Goal: Transaction & Acquisition: Book appointment/travel/reservation

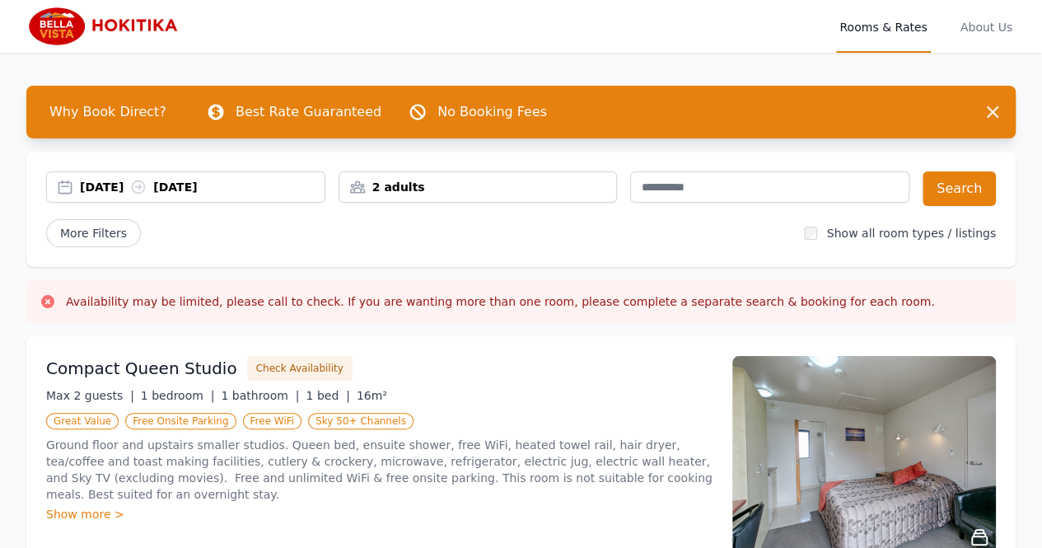
click at [124, 176] on div "22 Sep 2025 23 Sep 2025" at bounding box center [185, 186] width 279 height 31
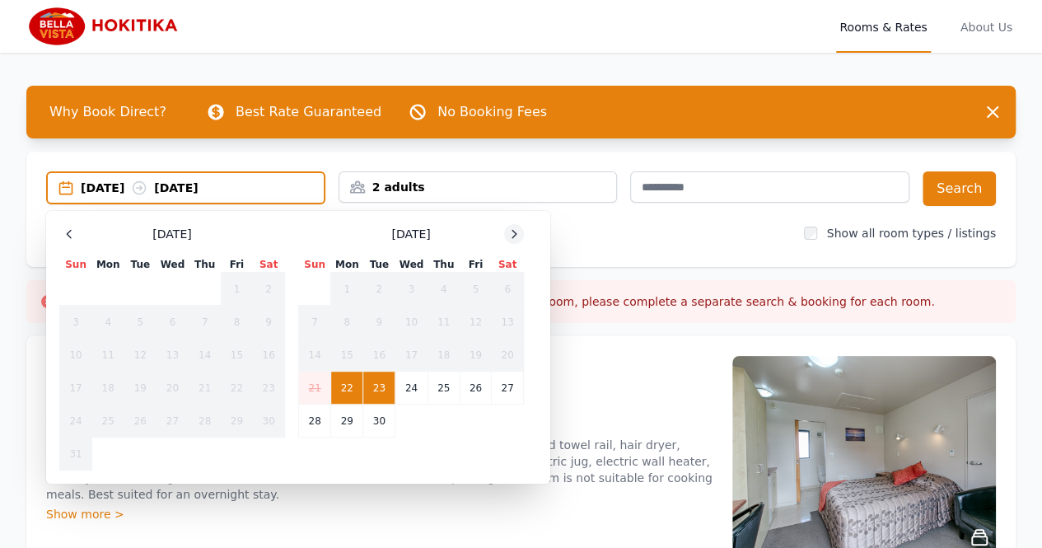
click at [514, 231] on icon at bounding box center [514, 233] width 13 height 13
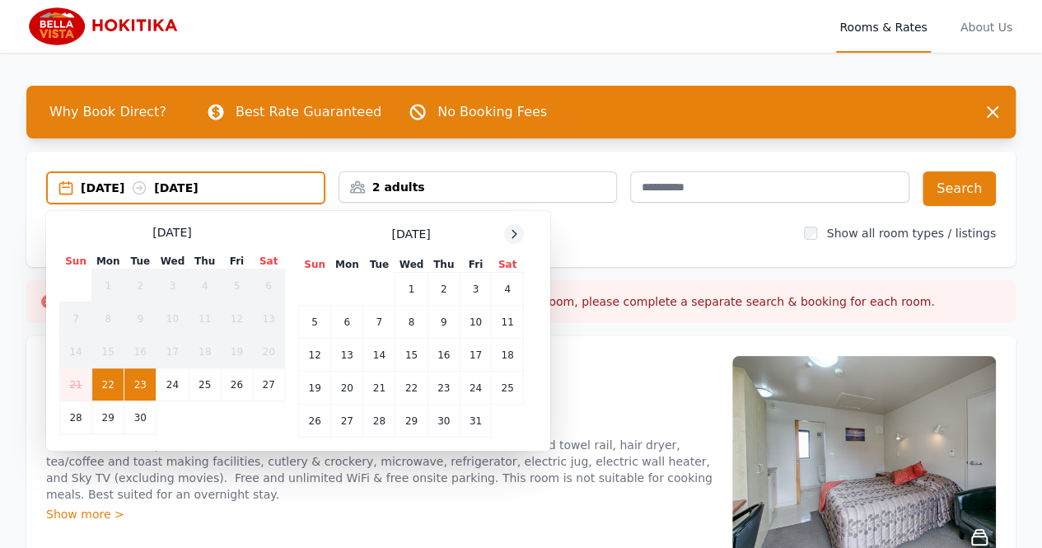
click at [514, 231] on icon at bounding box center [514, 233] width 13 height 13
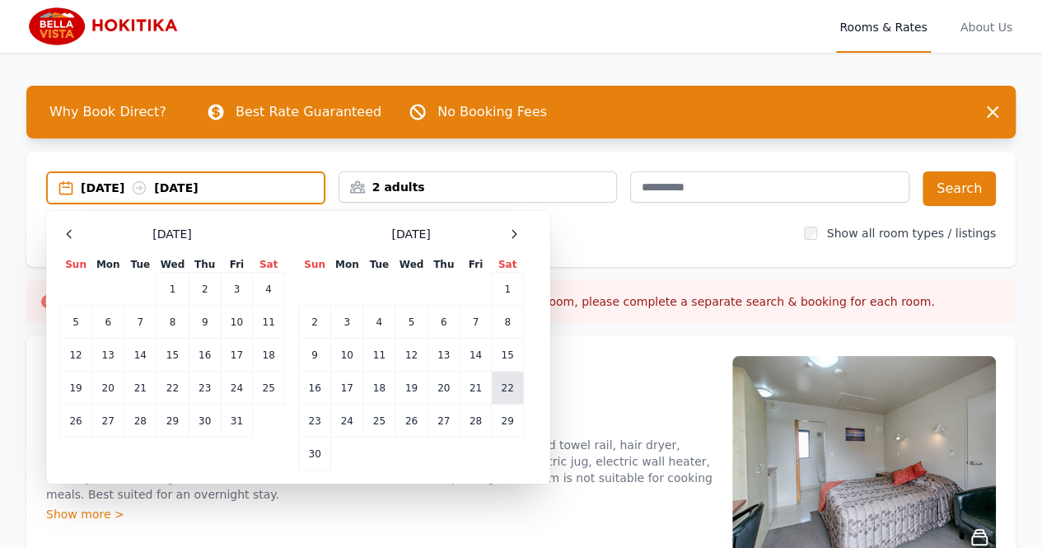
click at [503, 390] on td "22" at bounding box center [508, 388] width 32 height 33
click at [316, 416] on td "23" at bounding box center [315, 421] width 32 height 33
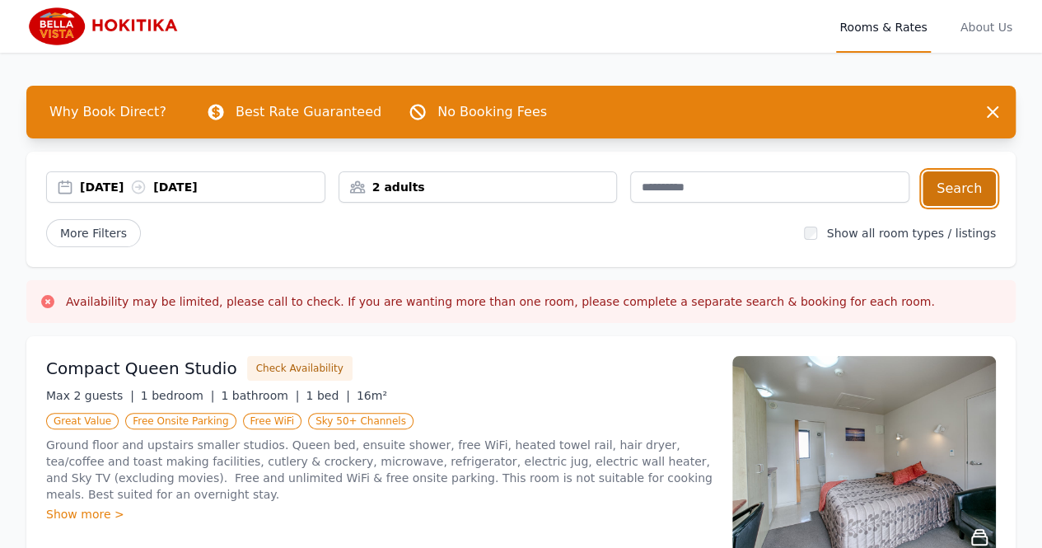
click at [964, 190] on button "Search" at bounding box center [959, 188] width 73 height 35
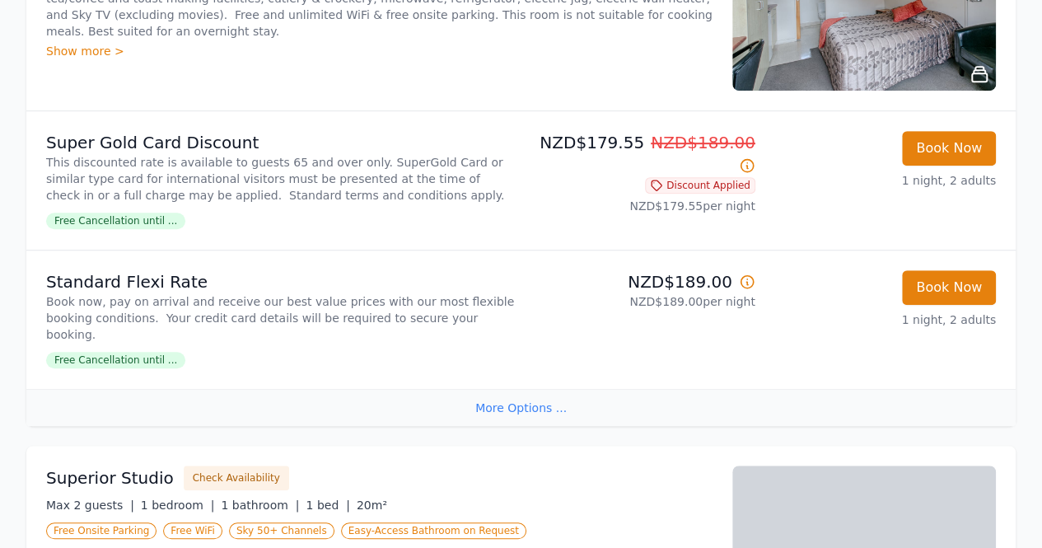
scroll to position [412, 0]
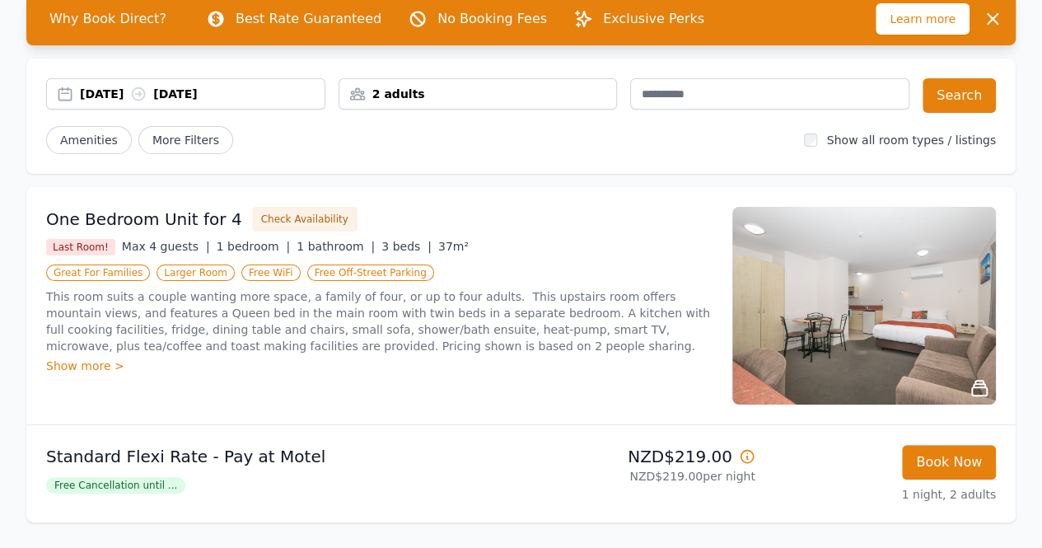
scroll to position [165, 0]
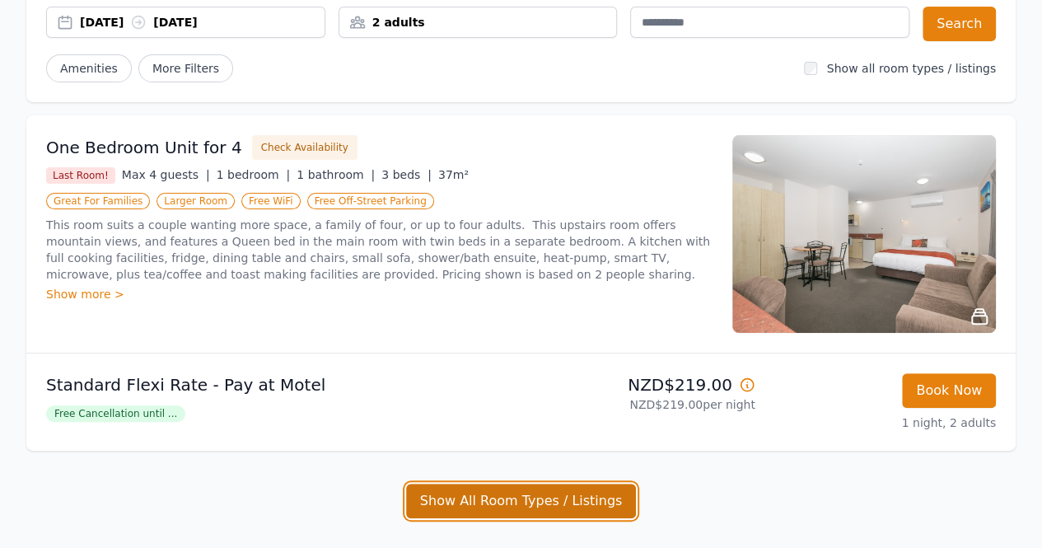
click at [519, 494] on button "Show All Room Types / Listings" at bounding box center [521, 501] width 231 height 35
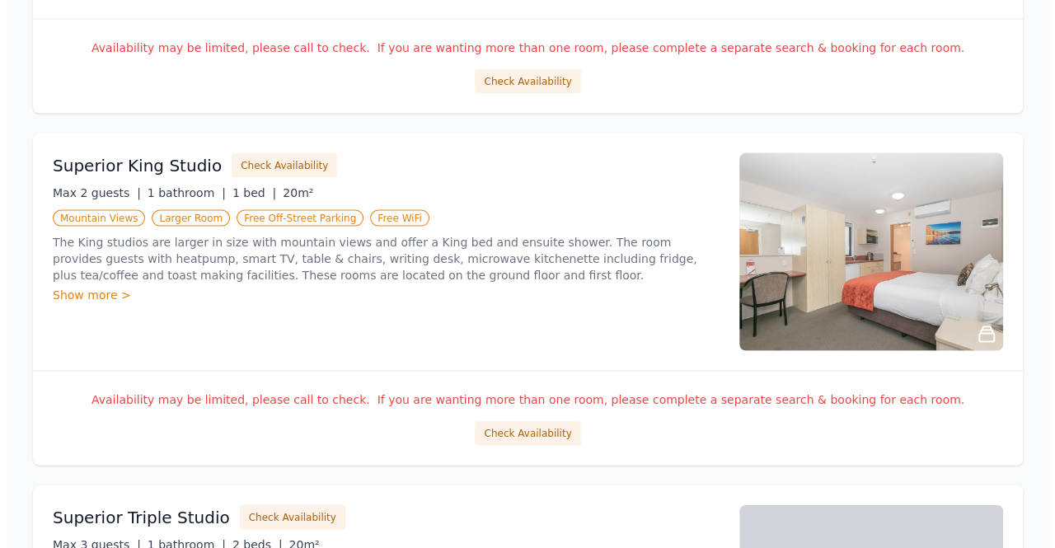
scroll to position [1566, 0]
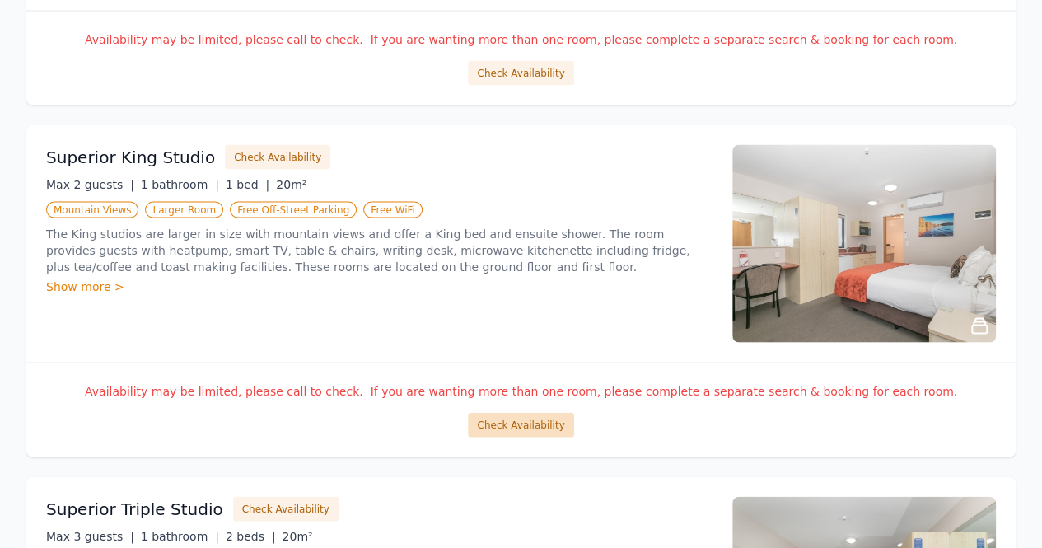
click at [518, 428] on button "Check Availability" at bounding box center [520, 425] width 105 height 25
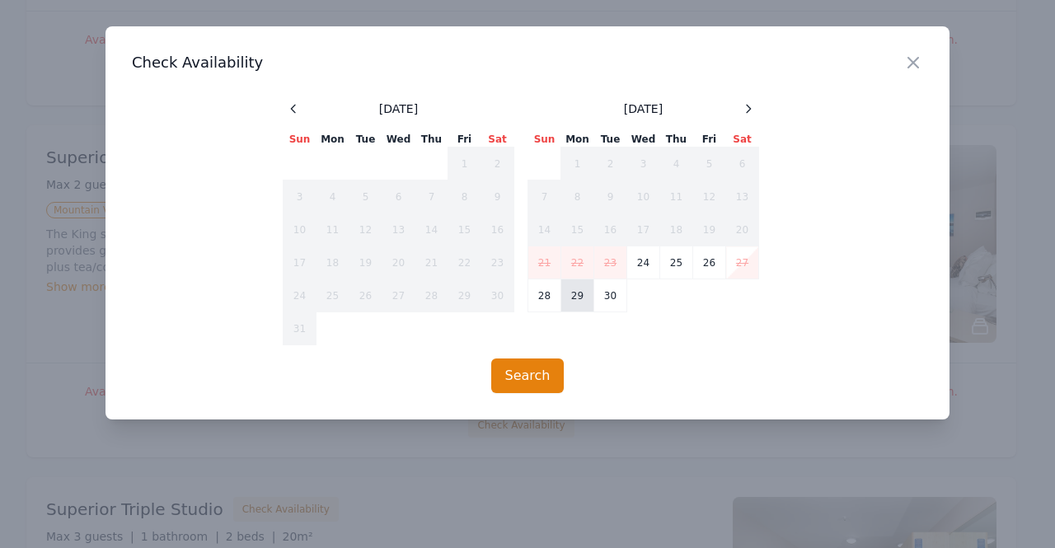
click at [577, 293] on td "29" at bounding box center [577, 295] width 33 height 33
click at [603, 291] on td "30" at bounding box center [610, 295] width 33 height 33
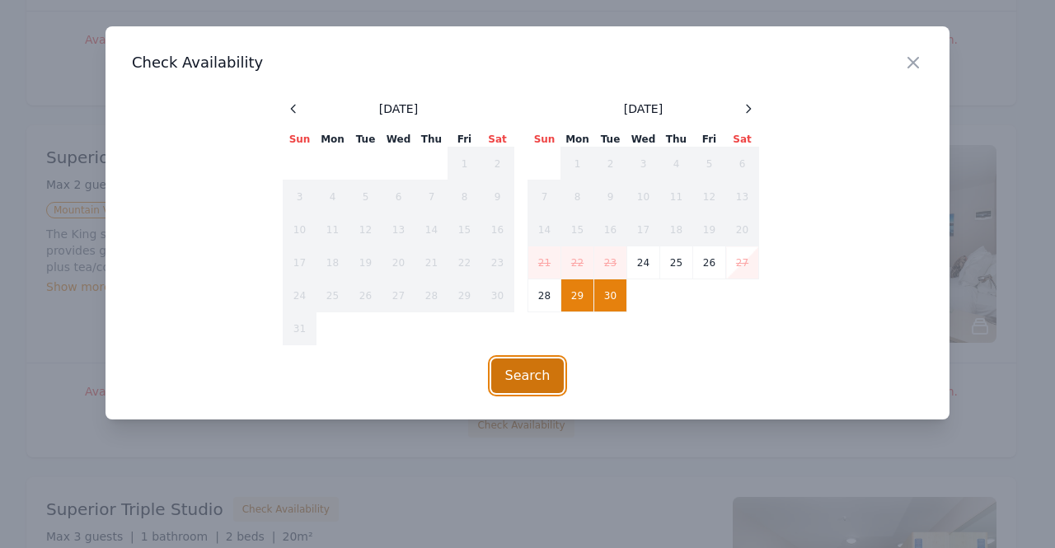
click at [541, 379] on button "Search" at bounding box center [527, 375] width 73 height 35
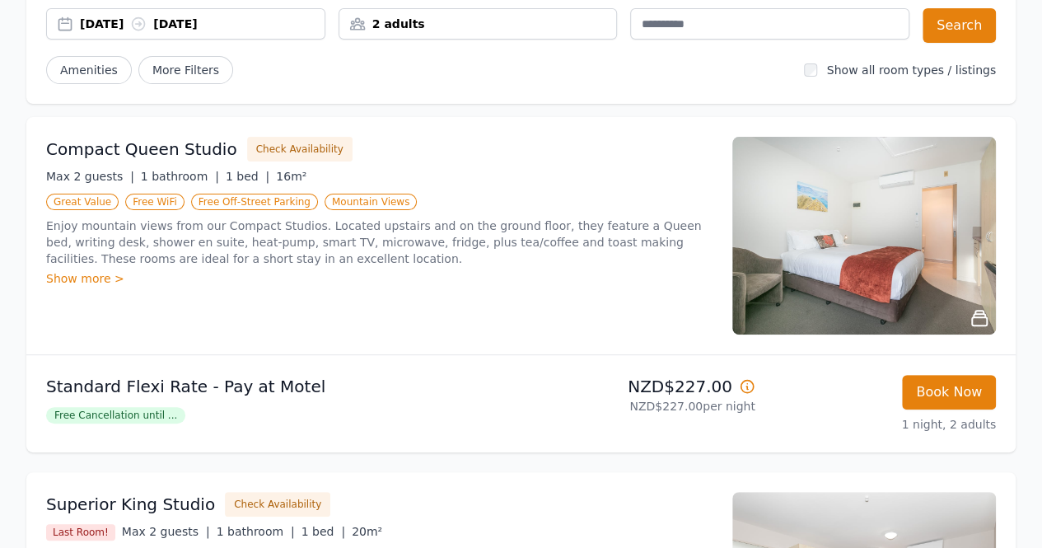
scroll to position [165, 0]
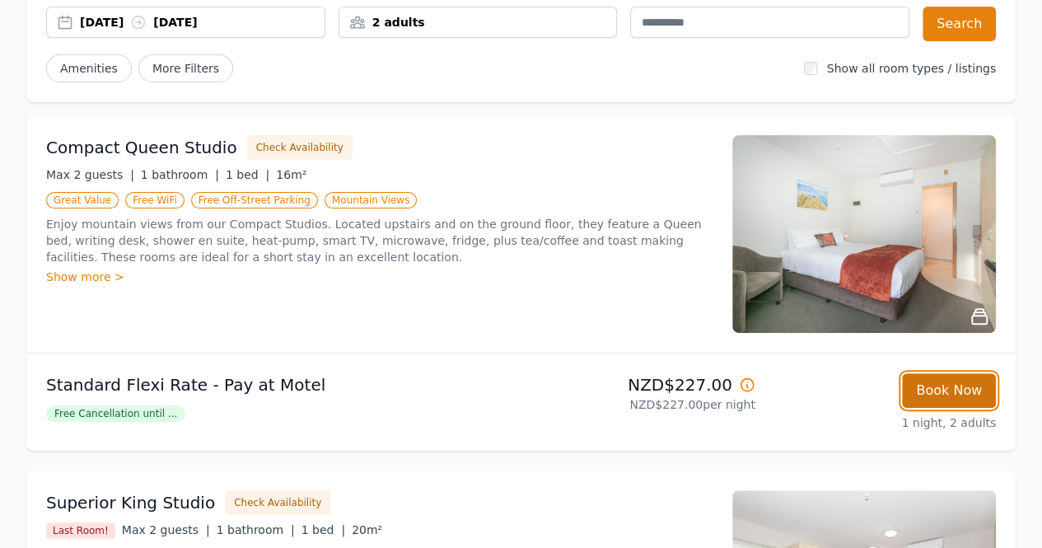
click at [956, 391] on button "Book Now" at bounding box center [949, 390] width 94 height 35
